Goal: Information Seeking & Learning: Check status

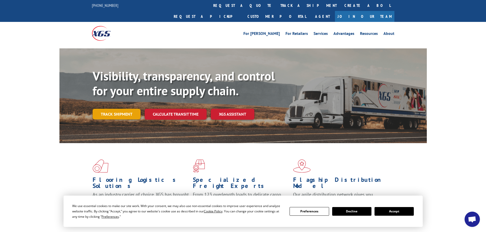
click at [122, 109] on link "Track shipment" at bounding box center [117, 114] width 48 height 11
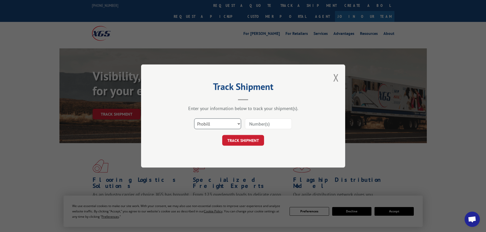
click at [237, 121] on select "Select category... Probill BOL PO" at bounding box center [217, 124] width 47 height 11
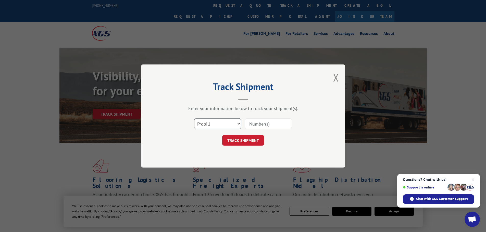
select select "po"
click at [194, 119] on select "Select category... Probill BOL PO" at bounding box center [217, 124] width 47 height 11
paste input "36549170"
type input "36549170"
click at [246, 139] on button "TRACK SHIPMENT" at bounding box center [243, 140] width 42 height 11
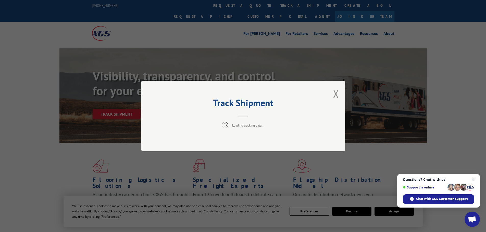
click at [472, 180] on span "Close chat" at bounding box center [473, 180] width 6 height 6
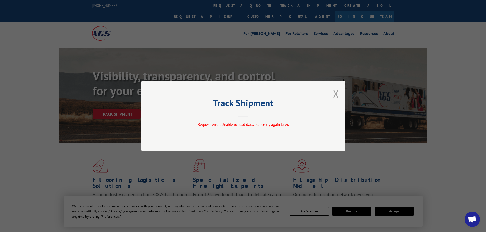
click at [336, 95] on button "Close modal" at bounding box center [336, 94] width 6 height 14
